Goal: Information Seeking & Learning: Learn about a topic

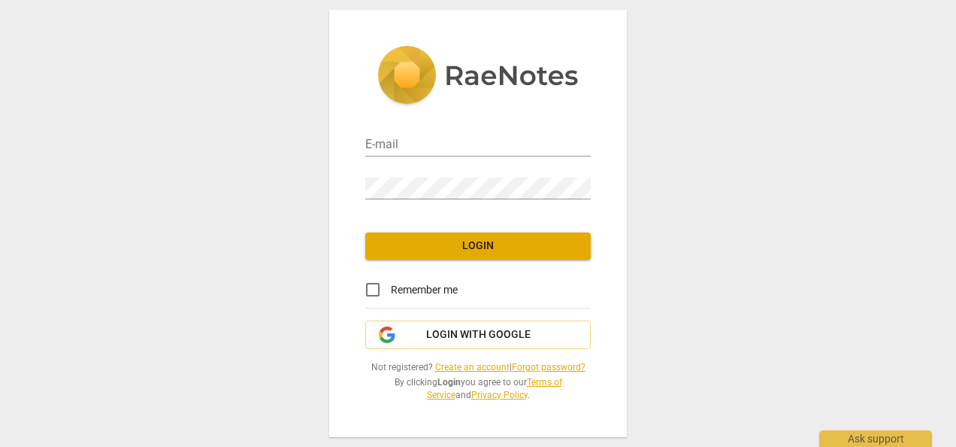
type input "[EMAIL_ADDRESS][PERSON_NAME][DOMAIN_NAME]"
click at [518, 244] on span "Login" at bounding box center [478, 245] width 202 height 15
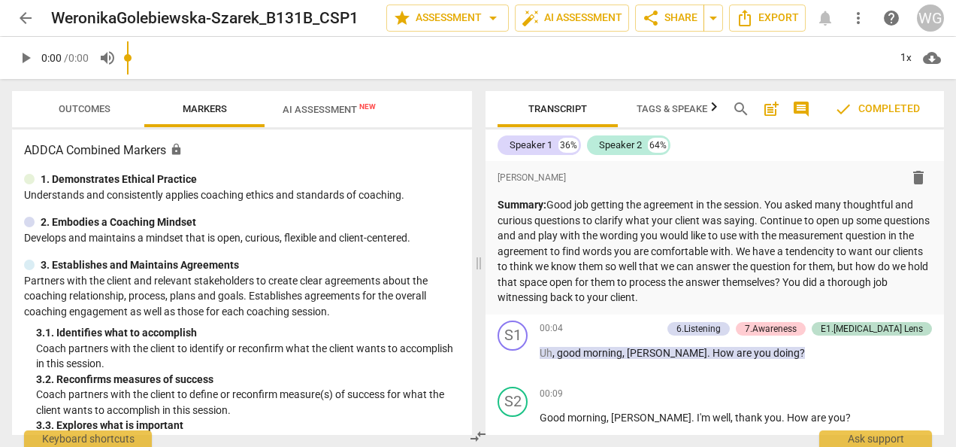
click at [25, 17] on span "arrow_back" at bounding box center [26, 18] width 18 height 18
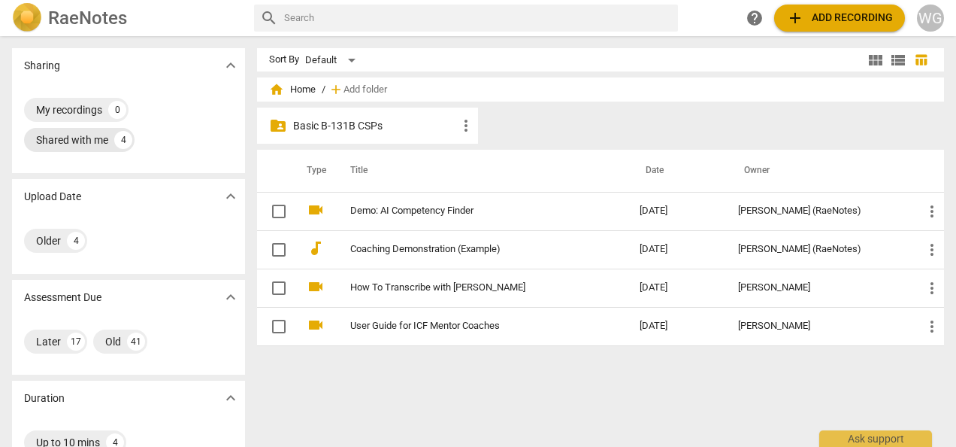
click at [72, 140] on div "Shared with me" at bounding box center [72, 139] width 72 height 15
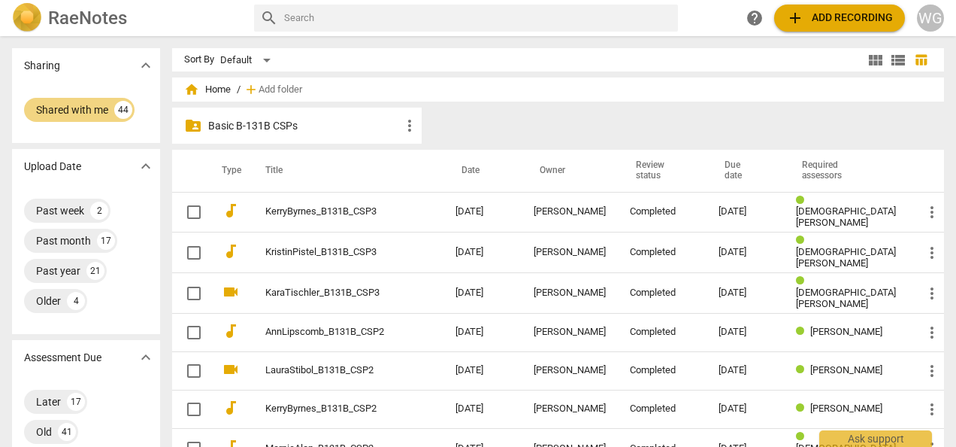
click at [280, 120] on p "Basic B-131B CSPs" at bounding box center [304, 126] width 192 height 16
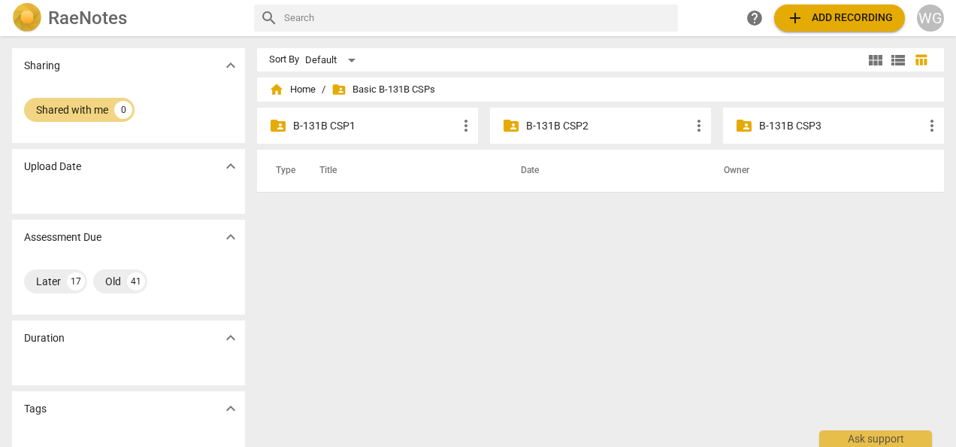
click at [771, 123] on p "B-131B CSP3" at bounding box center [841, 126] width 164 height 16
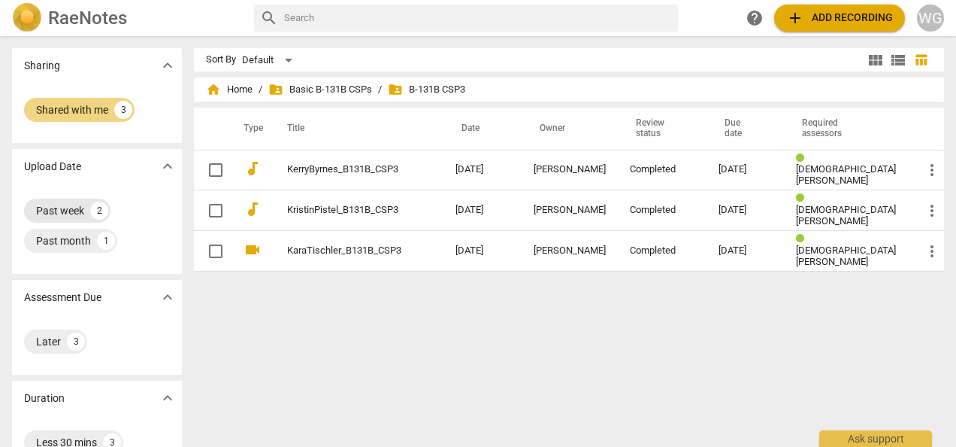
click at [63, 206] on div "Past week" at bounding box center [60, 210] width 48 height 15
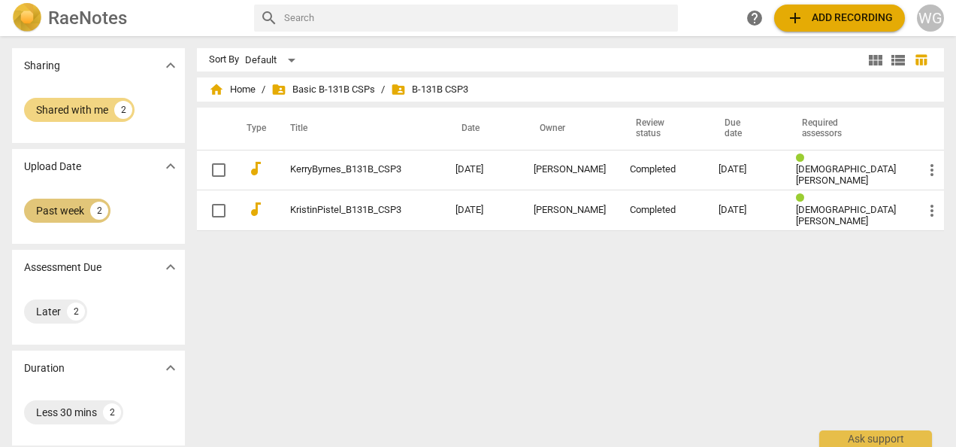
click at [63, 206] on div "Past week" at bounding box center [60, 210] width 48 height 15
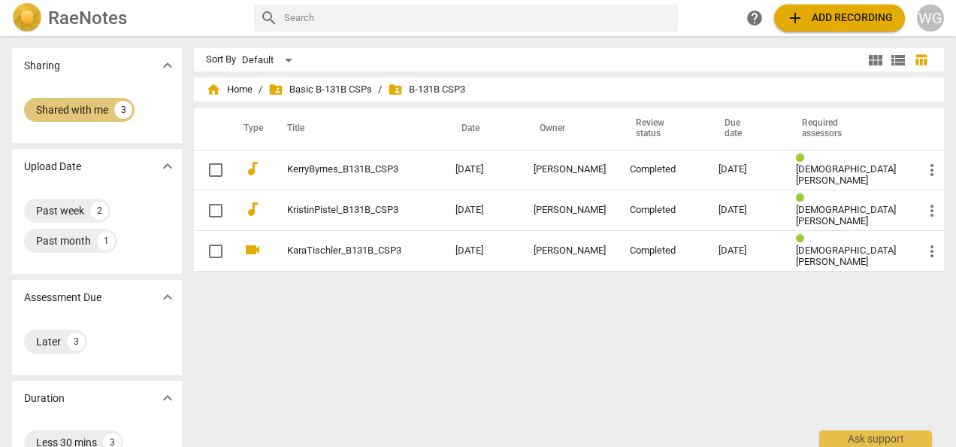
click at [62, 108] on div "Shared with me" at bounding box center [72, 109] width 72 height 15
